Goal: Information Seeking & Learning: Check status

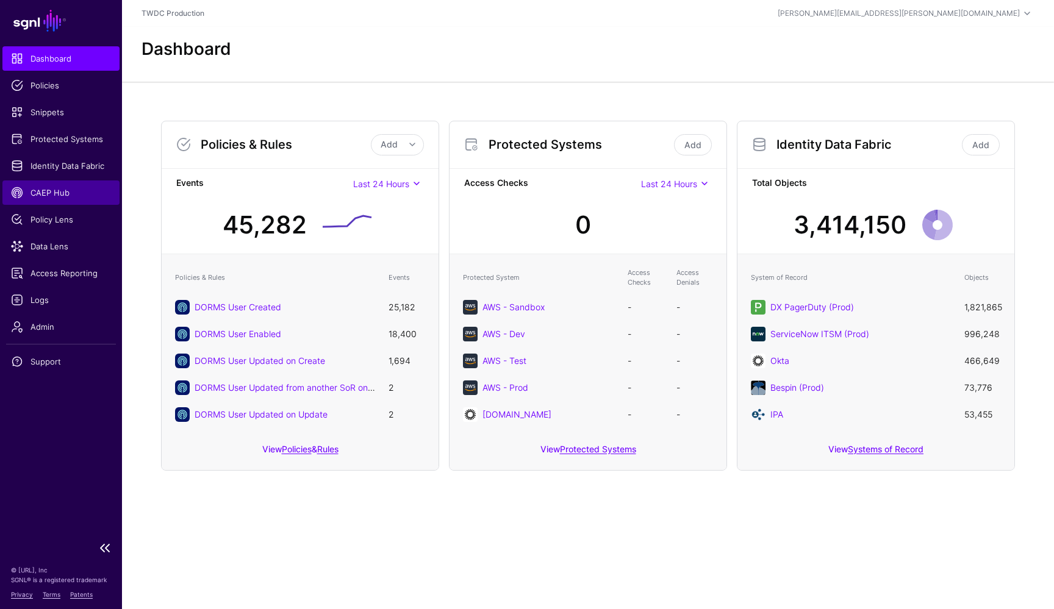
click at [62, 194] on span "CAEP Hub" at bounding box center [61, 193] width 100 height 12
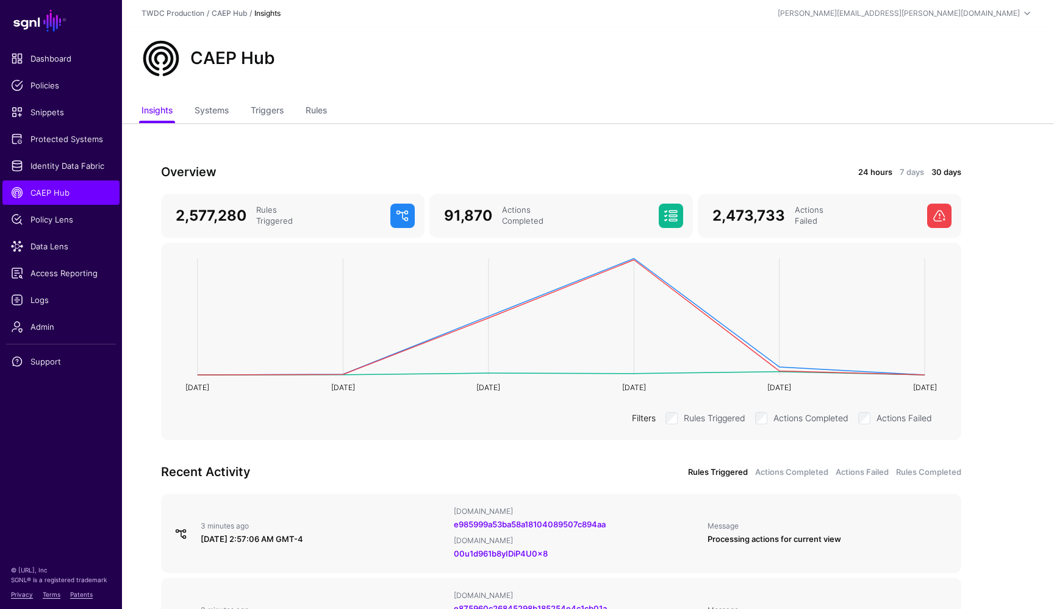
click at [872, 167] on link "24 hours" at bounding box center [875, 173] width 34 height 12
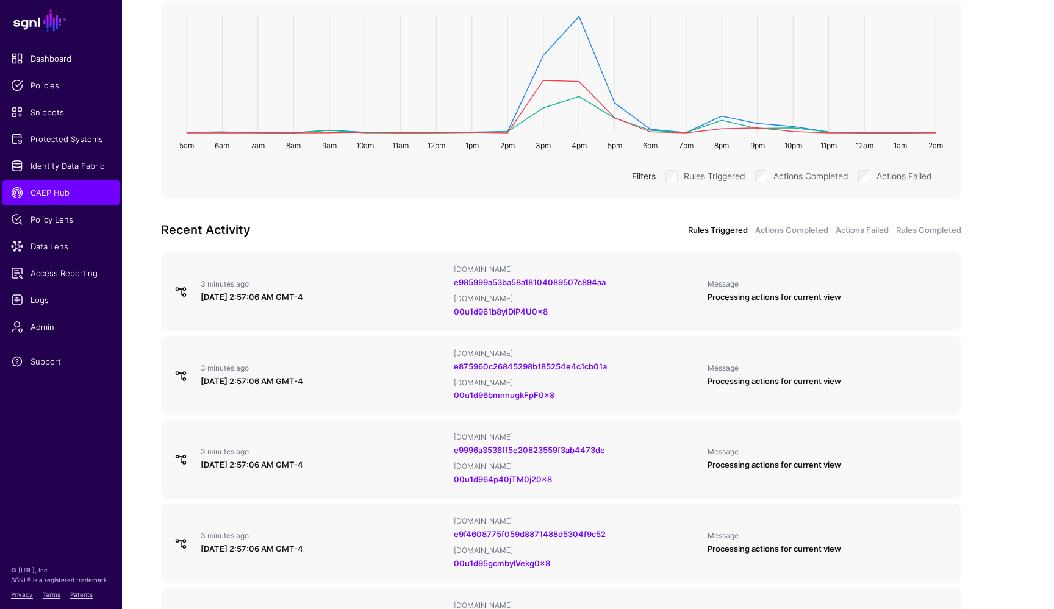
scroll to position [254, 0]
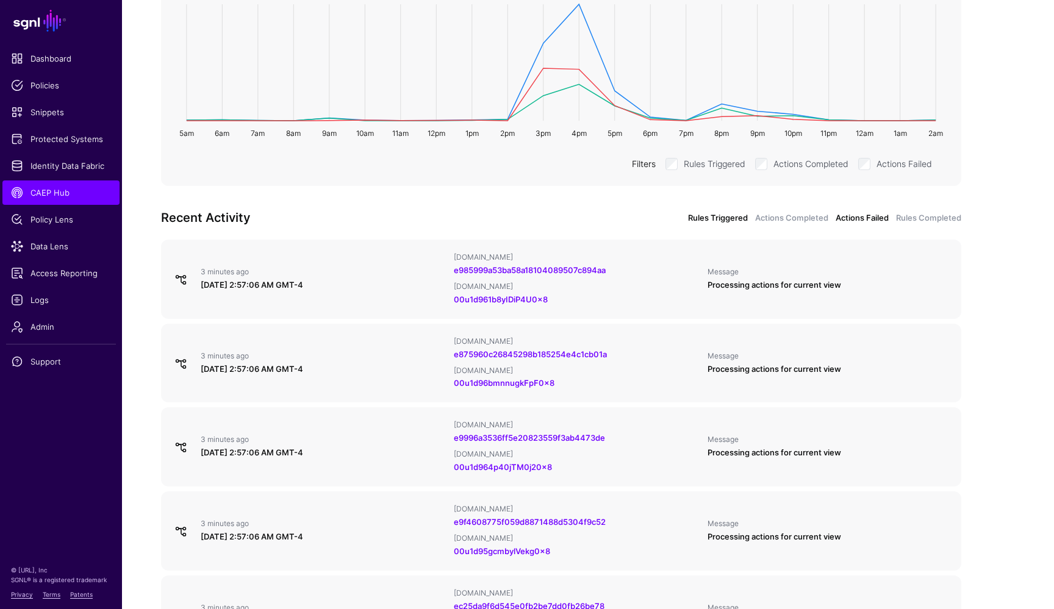
click at [871, 221] on link "Actions Failed" at bounding box center [862, 218] width 53 height 12
click at [807, 218] on link "Actions Completed" at bounding box center [791, 218] width 73 height 12
click at [859, 218] on link "Actions Failed" at bounding box center [862, 218] width 53 height 12
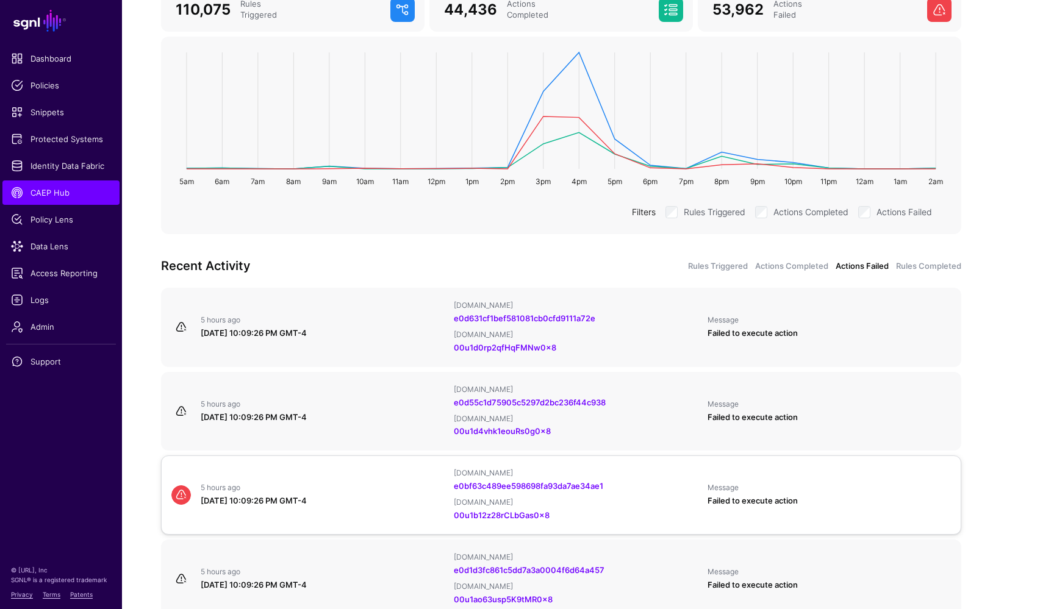
scroll to position [185, 0]
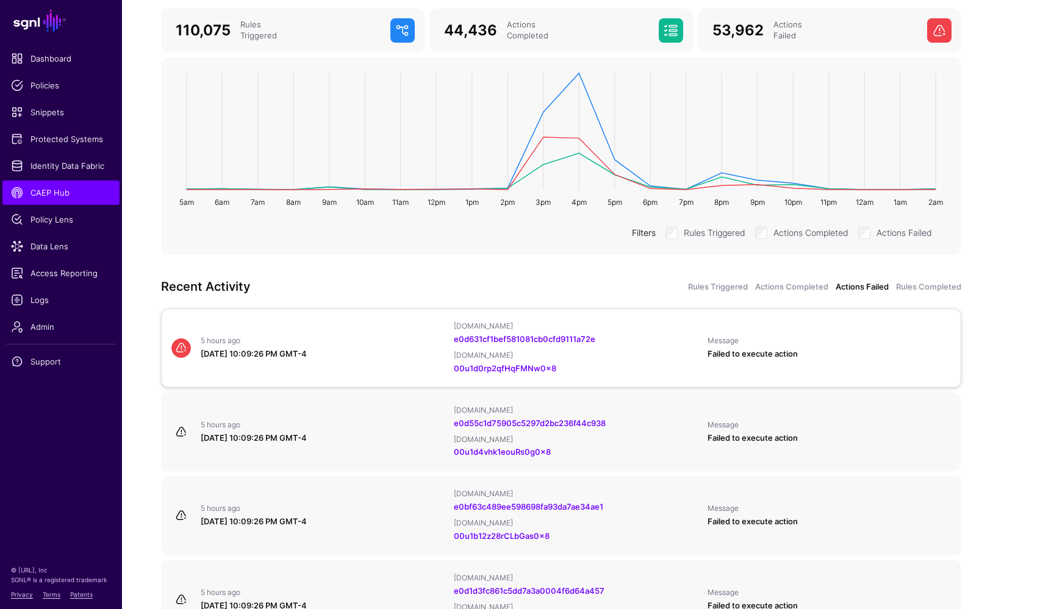
click at [401, 361] on div "5 hours ago August 15, 2025 at 10:09:26 PM GMT-4 IPAUsers.id e0d631cf1bef581081…" at bounding box center [561, 348] width 789 height 54
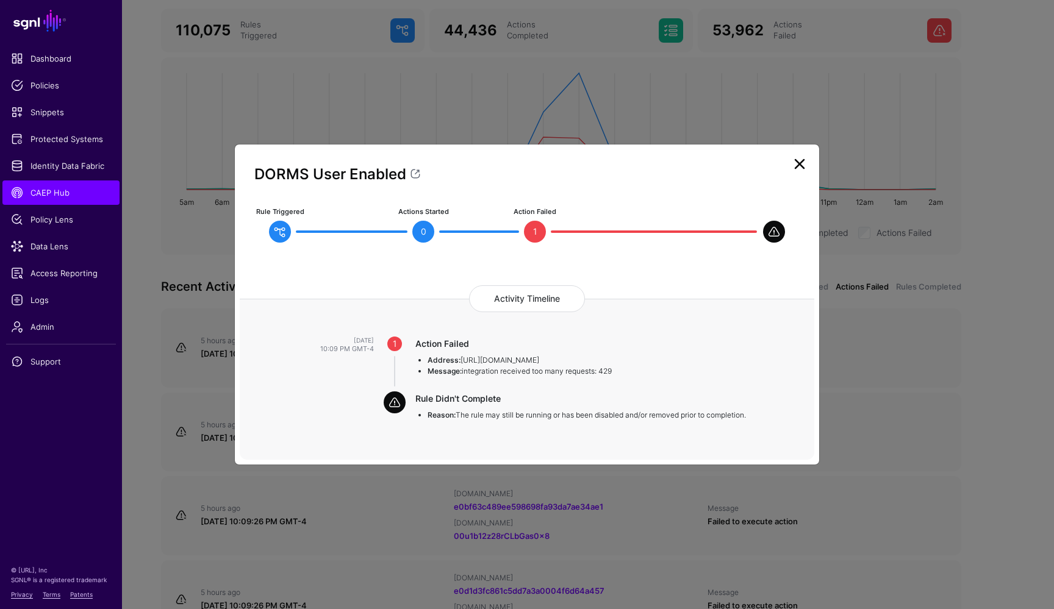
click at [800, 165] on link at bounding box center [800, 164] width 20 height 20
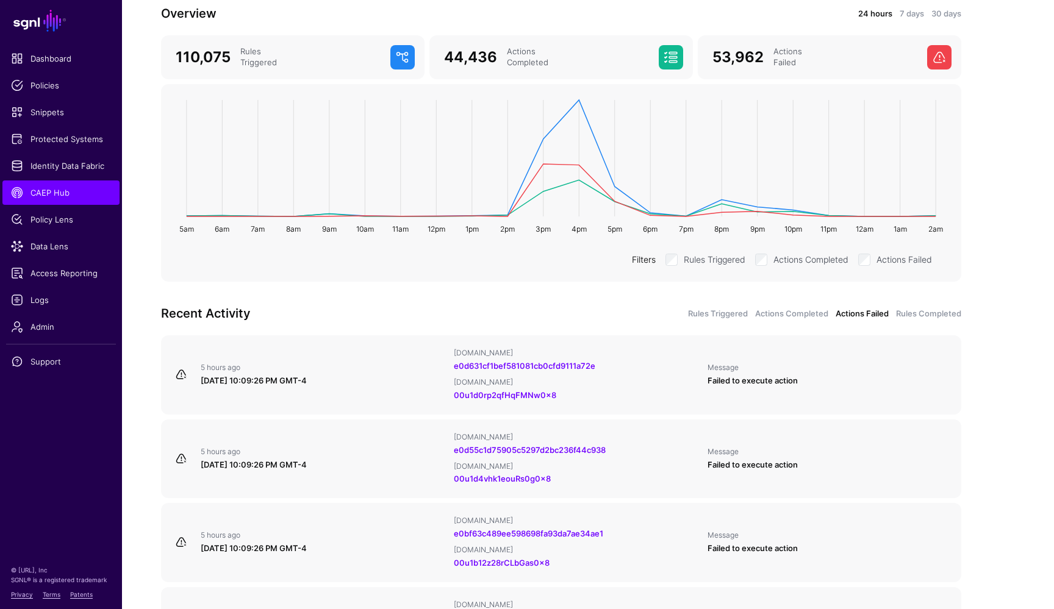
scroll to position [159, 0]
click at [1008, 201] on app-caephub-insights "Overview 24 hours 7 days 30 days 110,075 Rules Triggered 44,436 Actions Complet…" at bounding box center [588, 598] width 932 height 1267
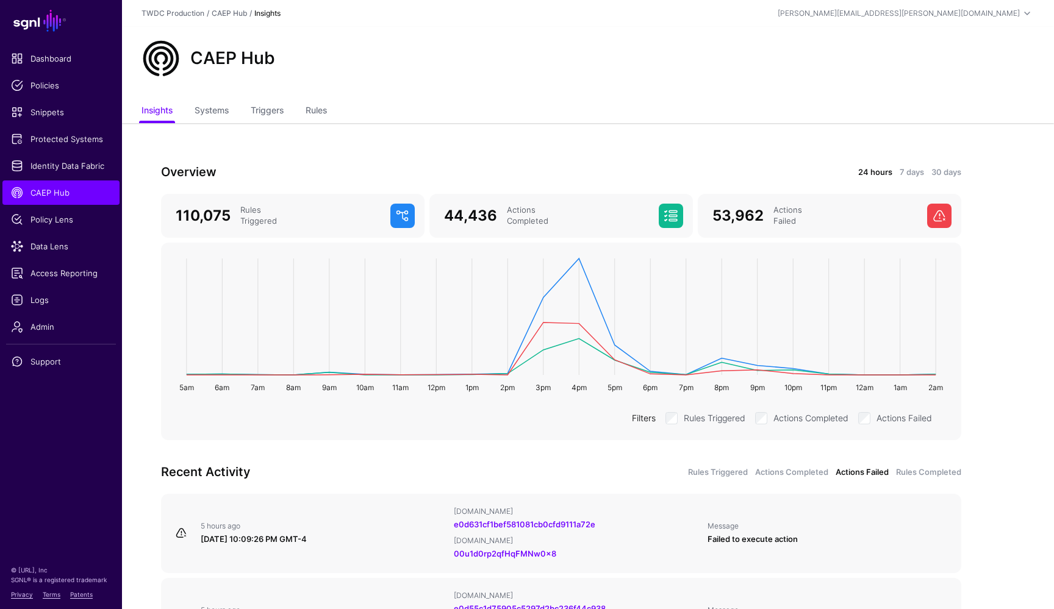
scroll to position [0, 0]
click at [907, 170] on link "7 days" at bounding box center [912, 173] width 24 height 12
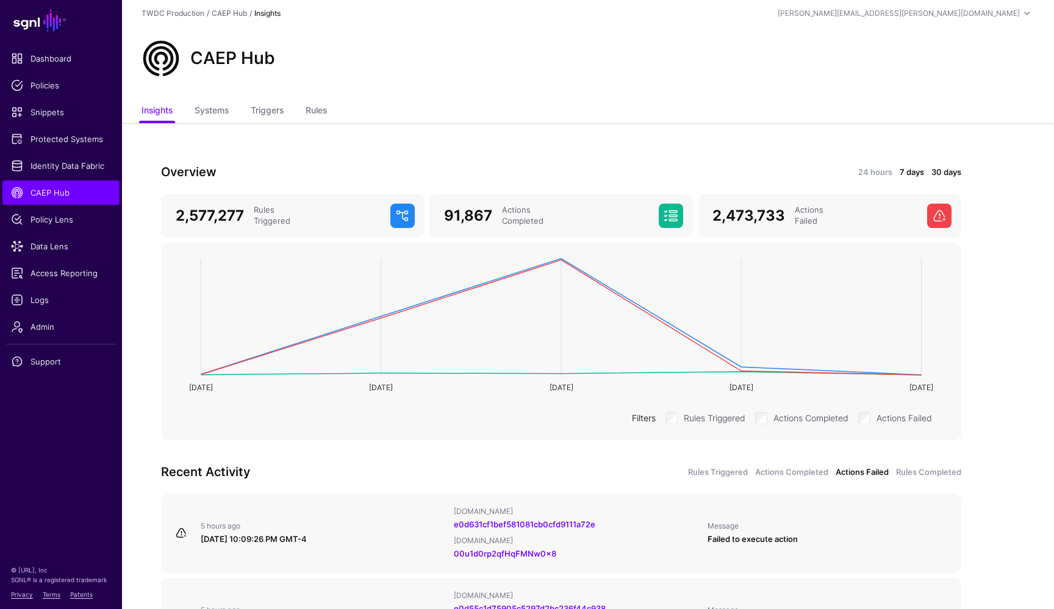
click at [946, 167] on link "30 days" at bounding box center [946, 173] width 30 height 12
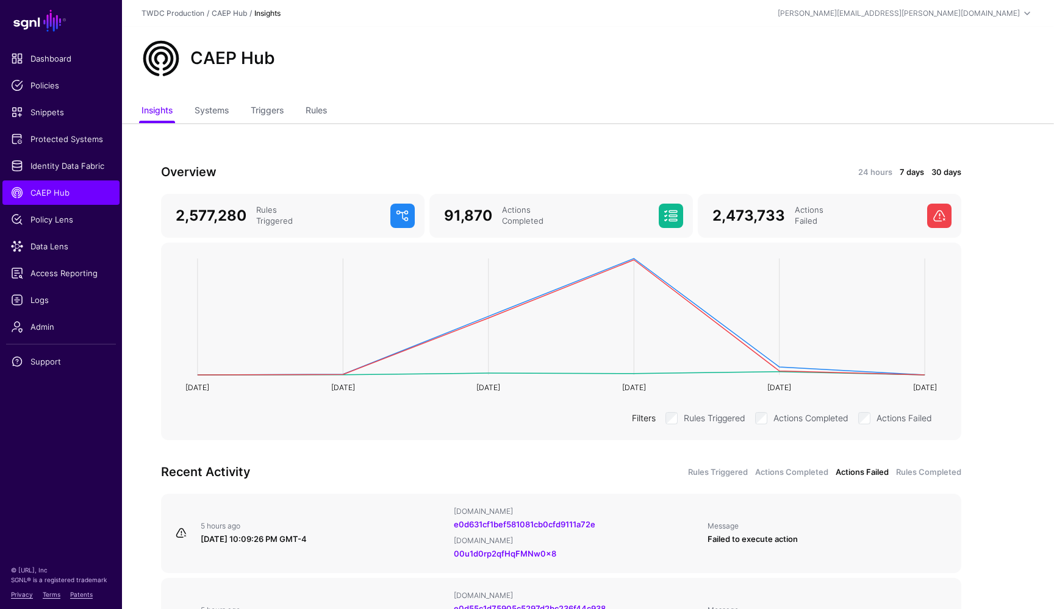
click at [917, 174] on link "7 days" at bounding box center [912, 173] width 24 height 12
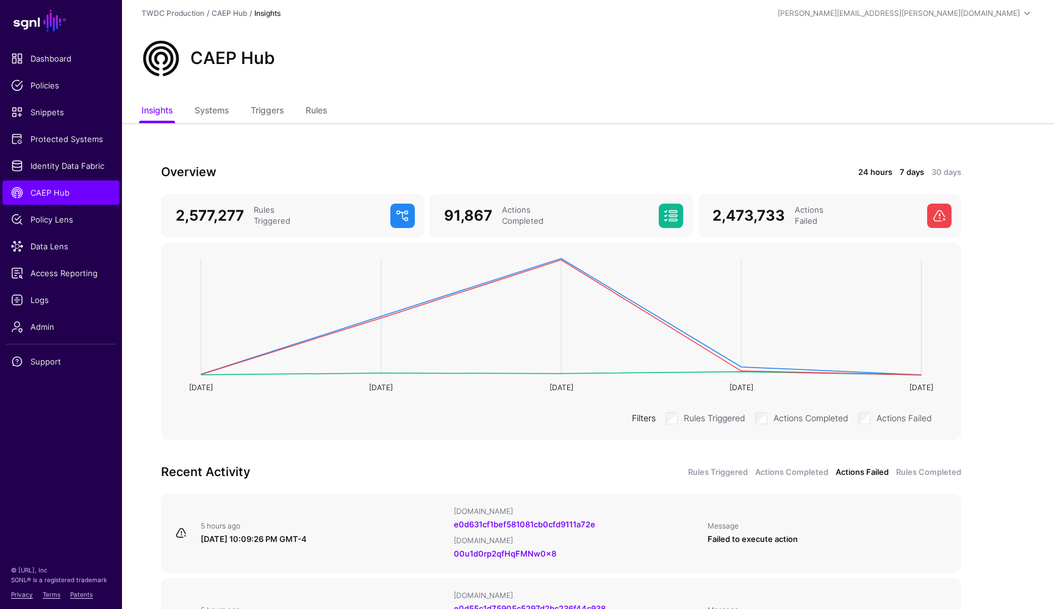
click at [872, 173] on link "24 hours" at bounding box center [875, 173] width 34 height 12
